Goal: Information Seeking & Learning: Find specific fact

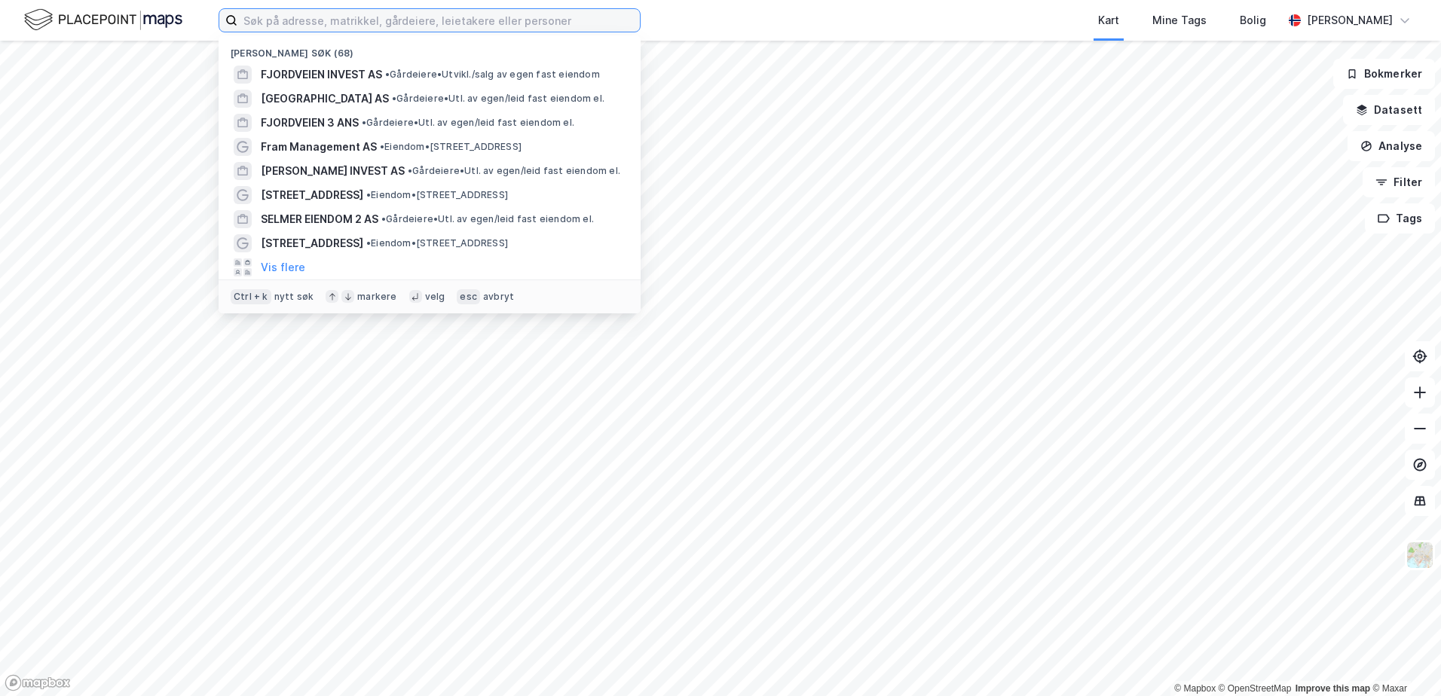
click at [374, 23] on input at bounding box center [438, 20] width 402 height 23
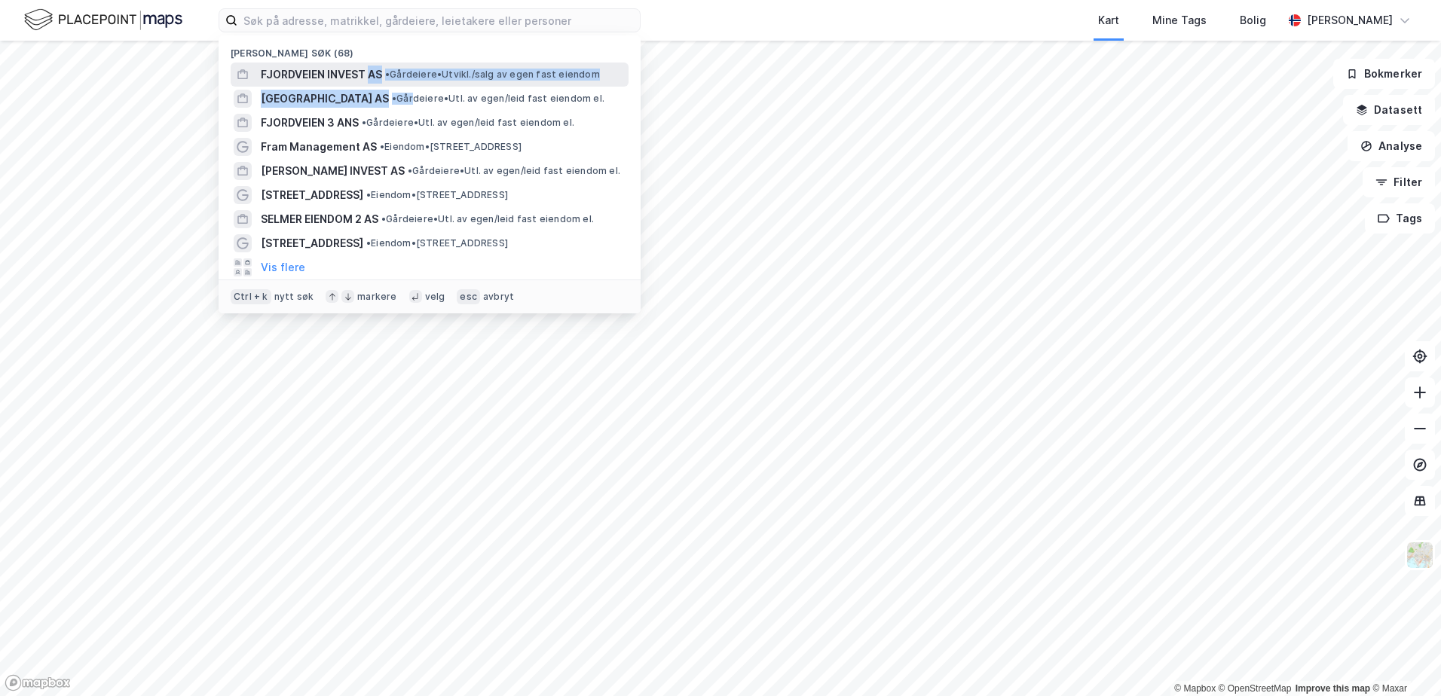
drag, startPoint x: 369, startPoint y: 86, endPoint x: 370, endPoint y: 70, distance: 15.8
click at [370, 70] on div "Nylige søk (68) FJORDVEIEN INVEST AS • Gårdeiere • [GEOGRAPHIC_DATA]/salg av eg…" at bounding box center [430, 174] width 422 height 278
click at [370, 70] on span "FJORDVEIEN INVEST AS" at bounding box center [321, 75] width 121 height 18
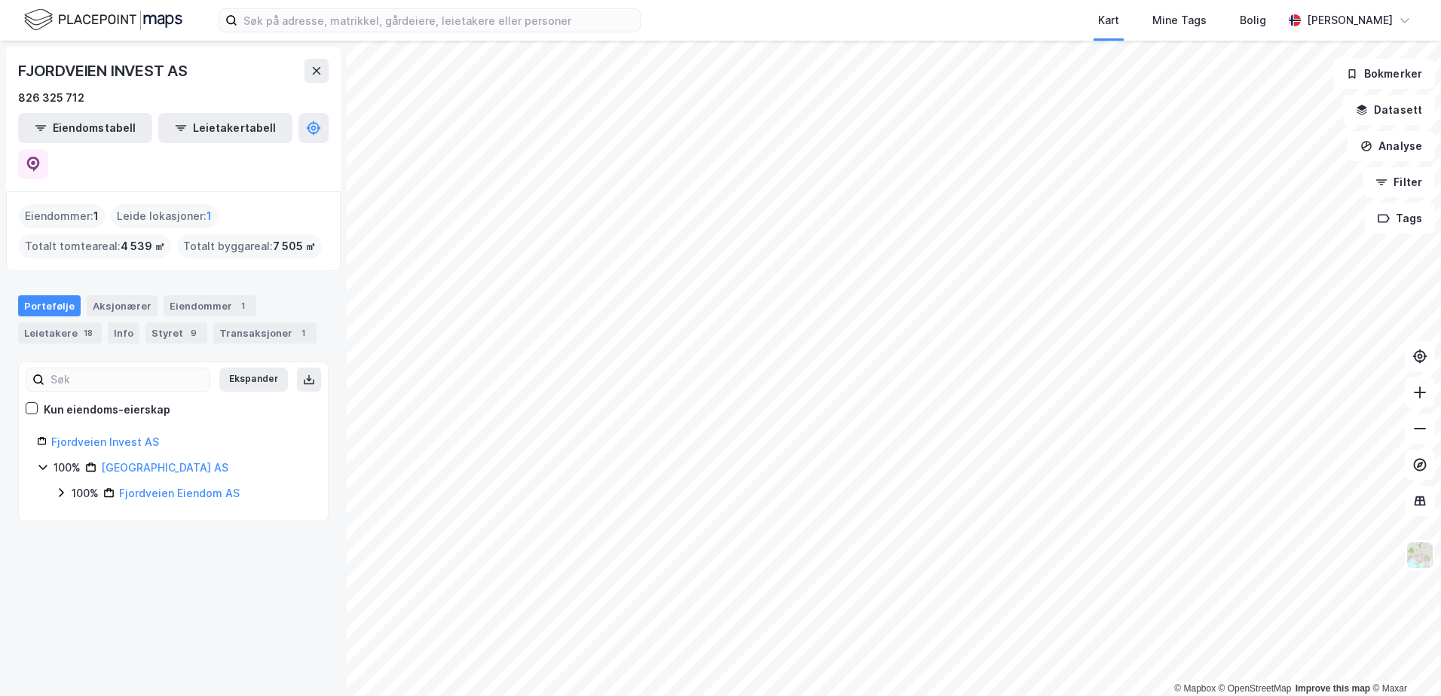
click at [59, 487] on icon at bounding box center [61, 493] width 12 height 12
click at [178, 295] on div "Eiendommer 1" at bounding box center [210, 305] width 93 height 21
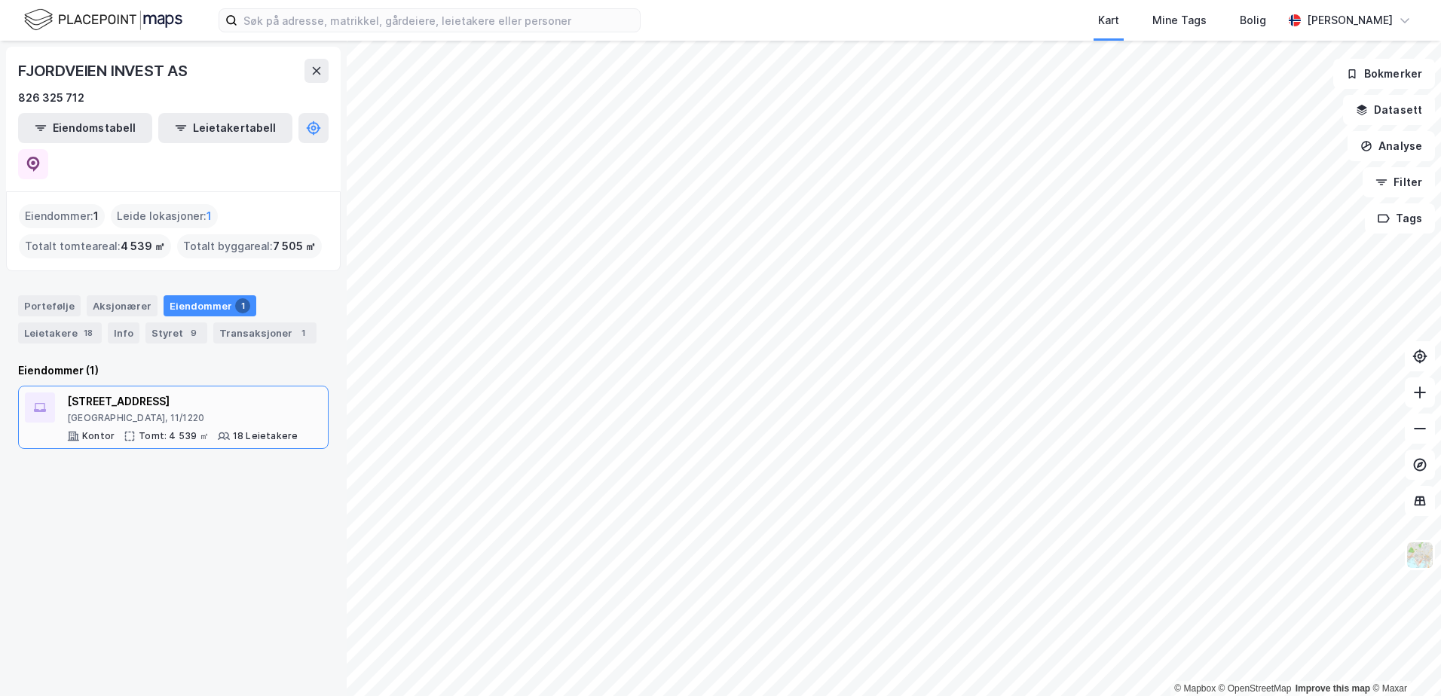
click at [149, 412] on div "[GEOGRAPHIC_DATA], 11/1220" at bounding box center [182, 418] width 231 height 12
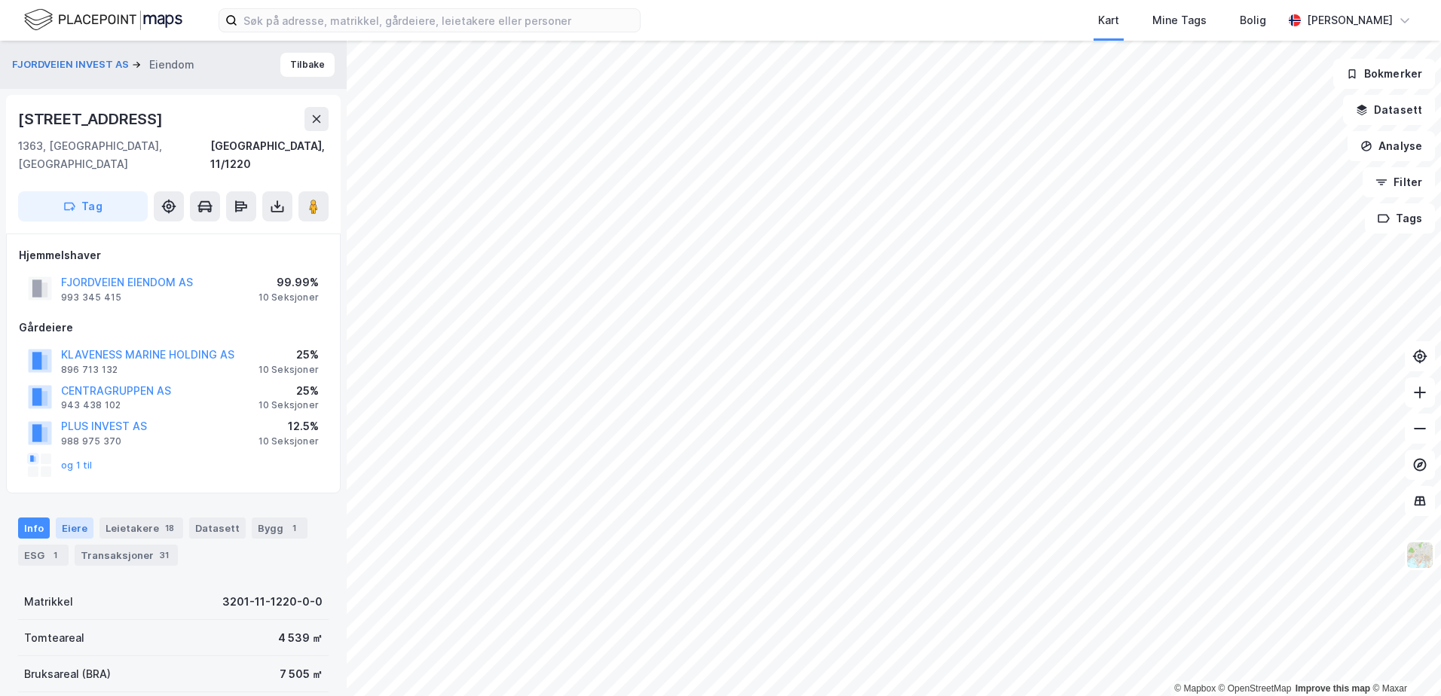
click at [77, 518] on div "Eiere" at bounding box center [75, 528] width 38 height 21
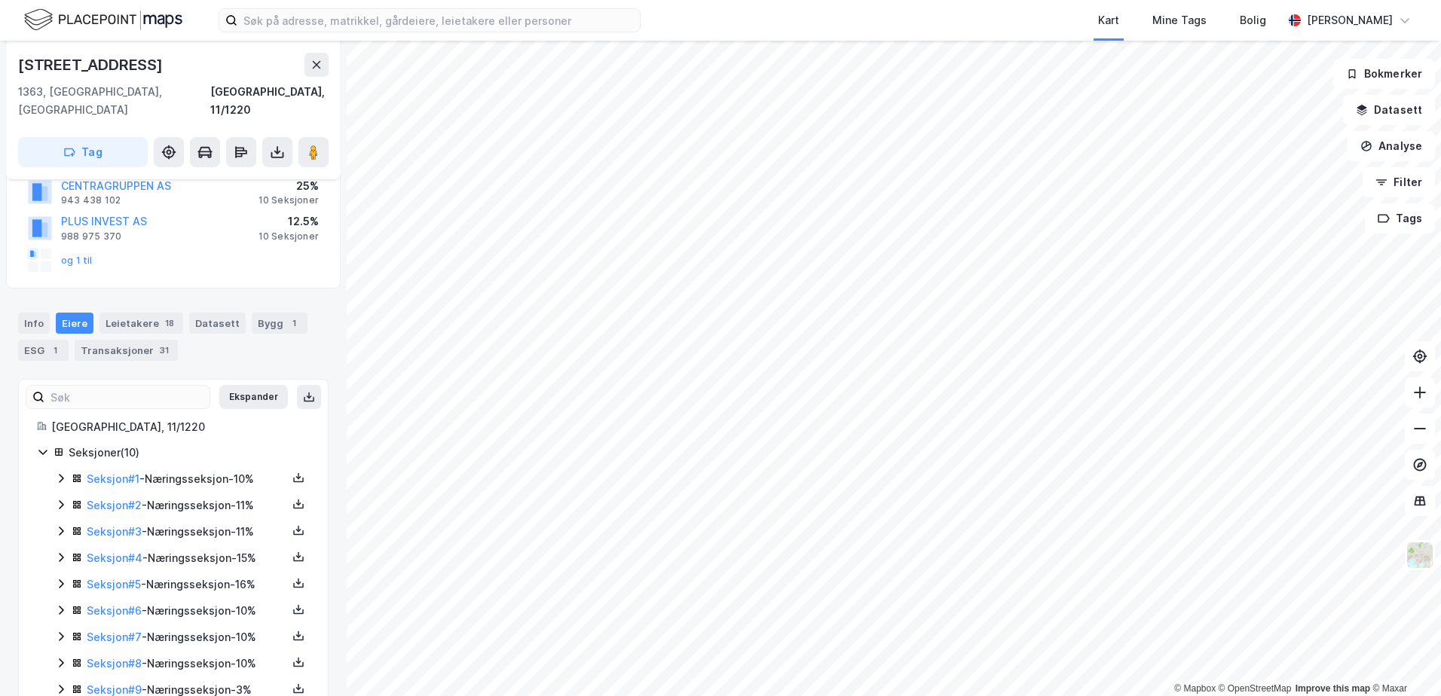
scroll to position [254, 0]
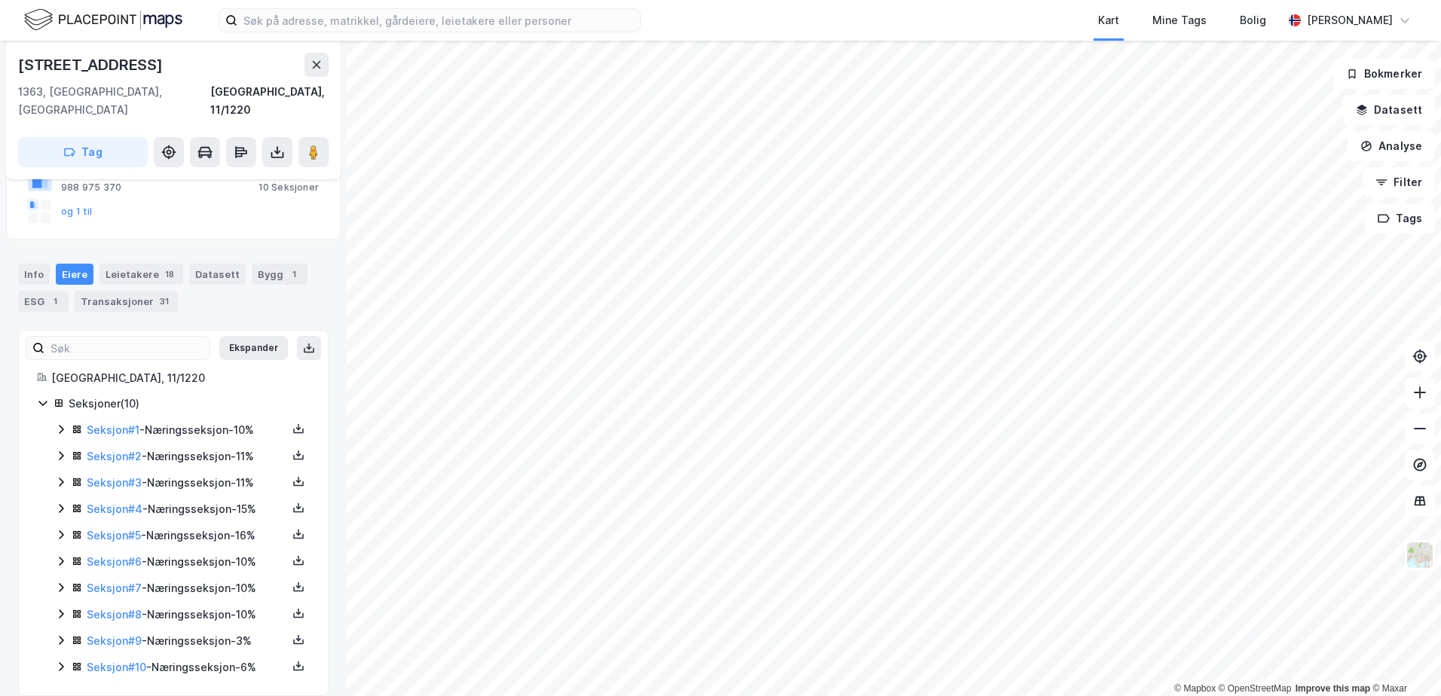
click at [62, 423] on icon at bounding box center [61, 429] width 12 height 12
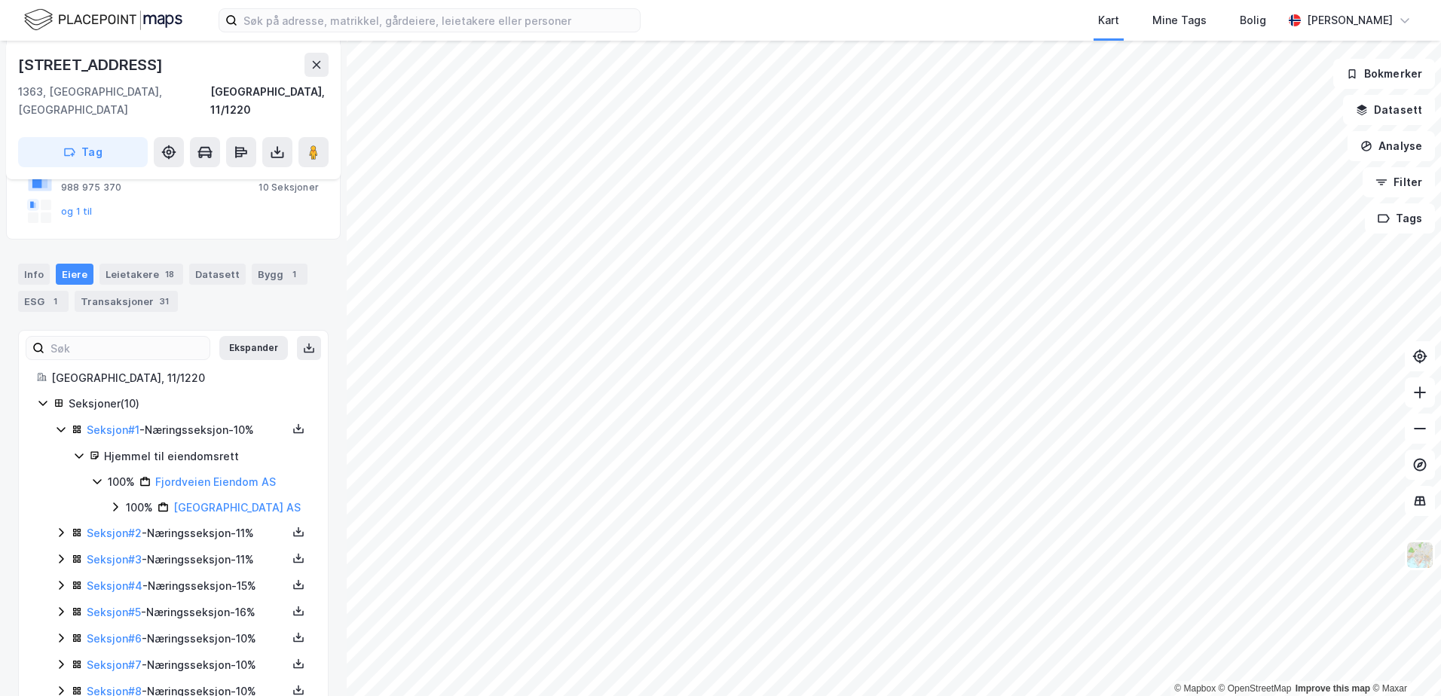
click at [117, 503] on icon at bounding box center [115, 507] width 5 height 9
click at [130, 527] on icon at bounding box center [133, 533] width 12 height 12
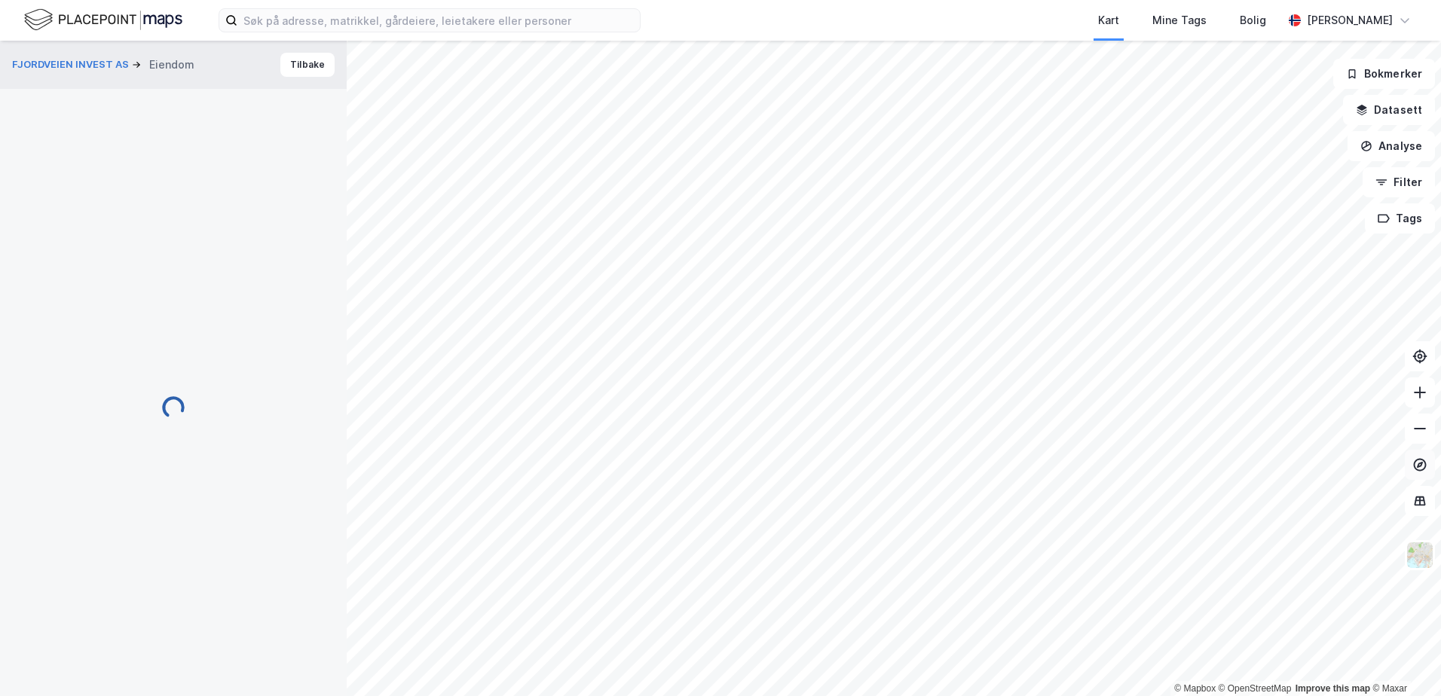
scroll to position [254, 0]
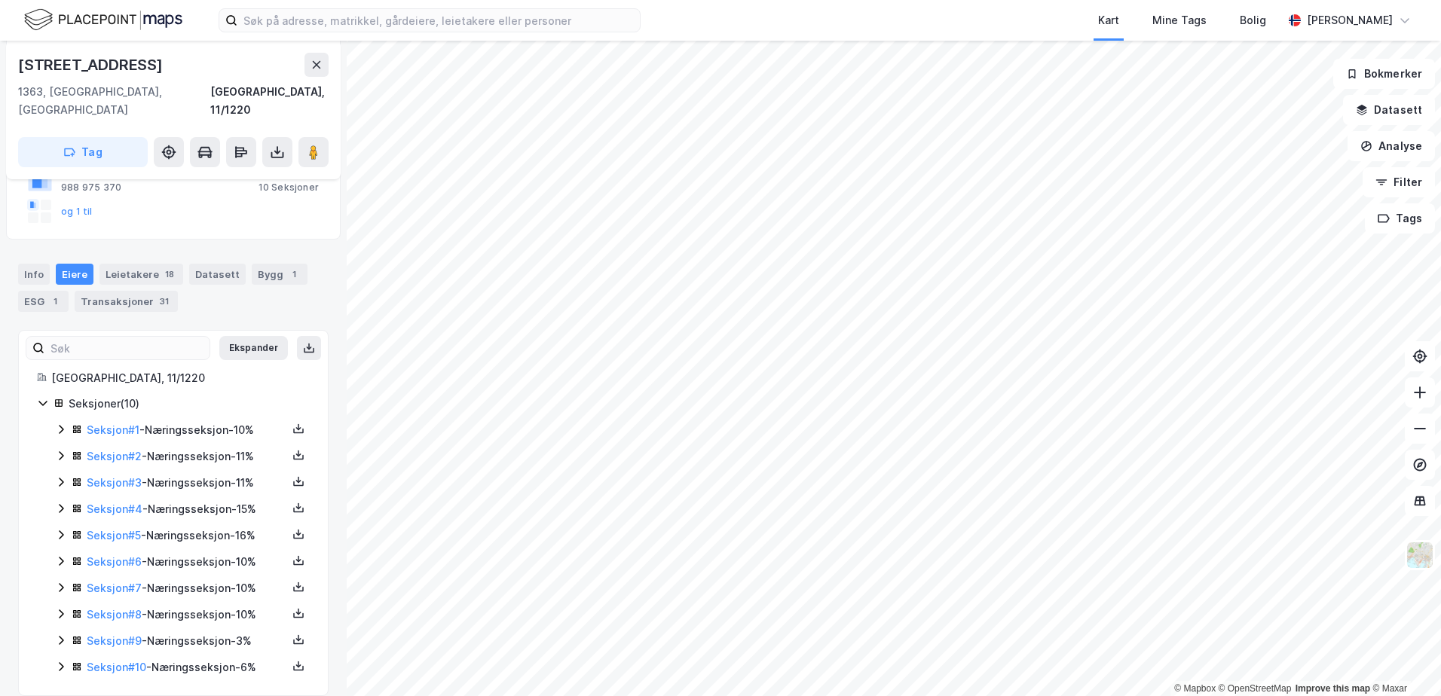
click at [60, 423] on icon at bounding box center [61, 429] width 12 height 12
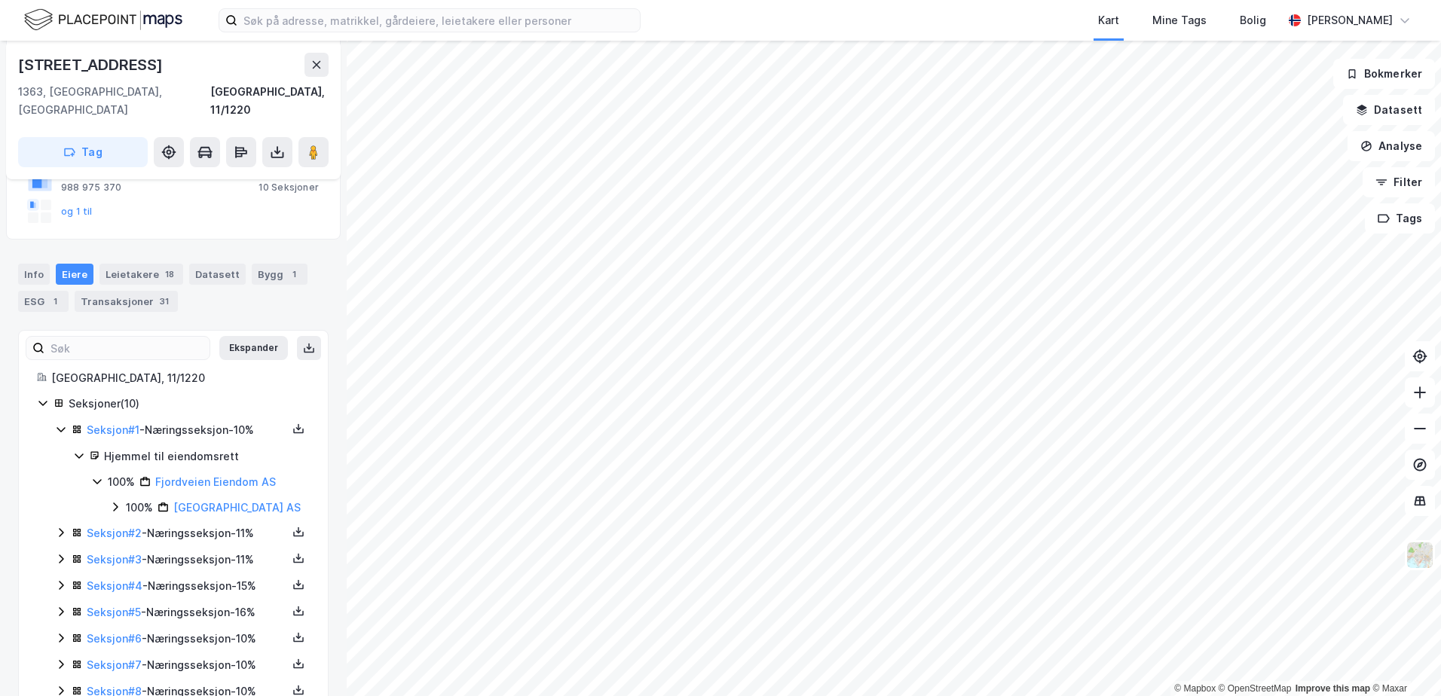
click at [124, 499] on div "100% [GEOGRAPHIC_DATA] AS" at bounding box center [209, 508] width 200 height 18
